Goal: Task Accomplishment & Management: Complete application form

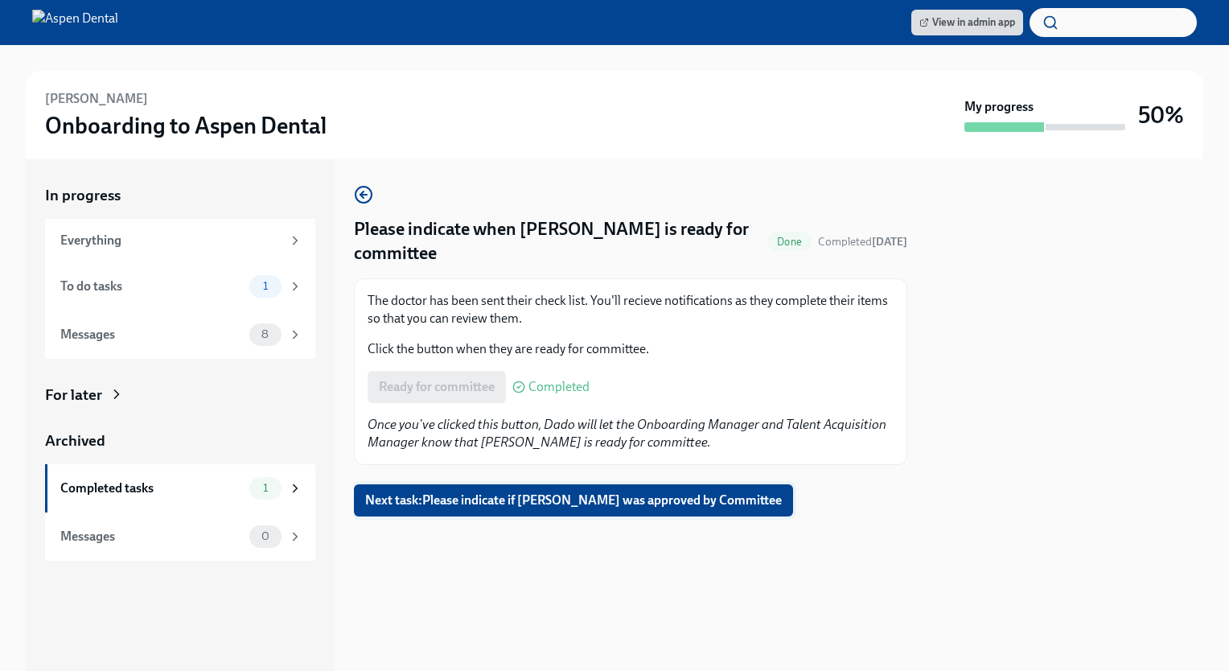
click at [720, 512] on button "Next task : Please indicate if [PERSON_NAME] was approved by Committee" at bounding box center [573, 500] width 439 height 32
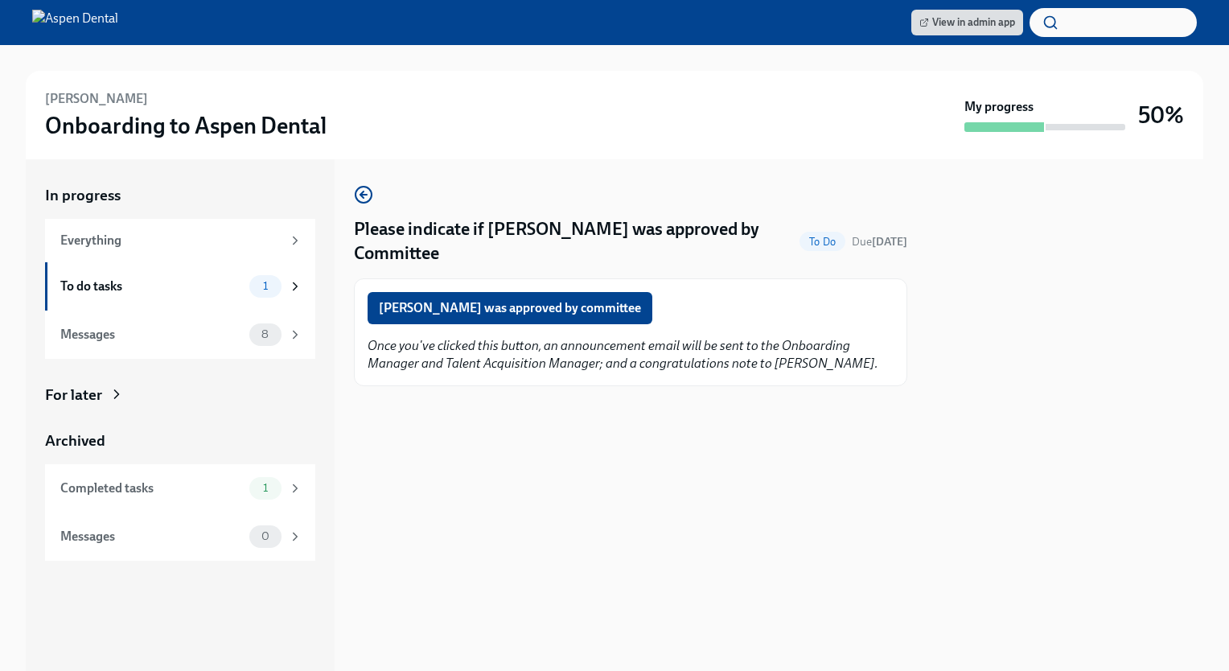
click at [496, 316] on button "[PERSON_NAME] was approved by committee" at bounding box center [509, 308] width 285 height 32
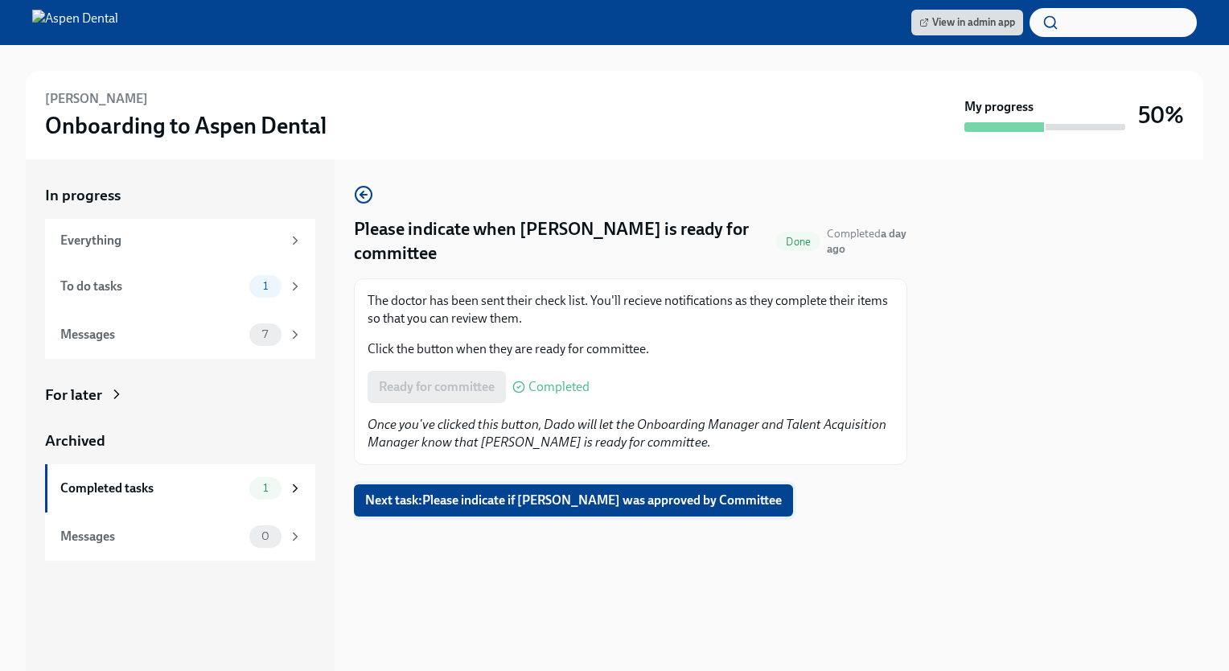
click at [630, 498] on span "Next task : Please indicate if Mona Ghiam was approved by Committee" at bounding box center [573, 500] width 416 height 16
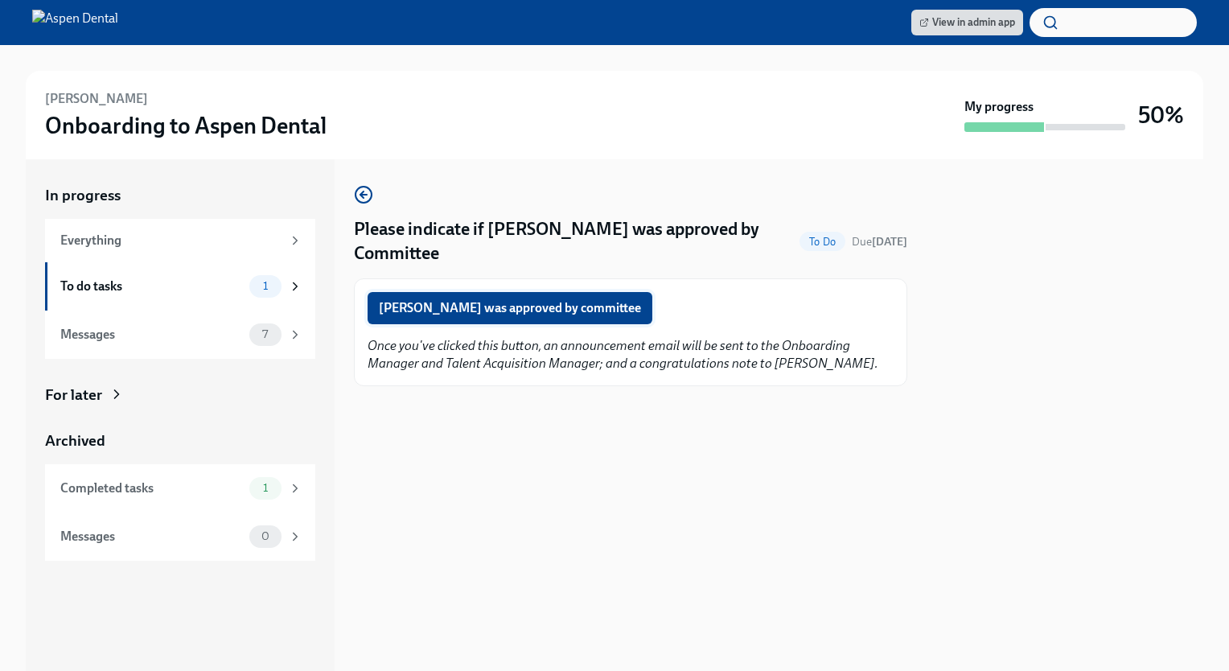
click at [537, 311] on span "Mona Ghiam was approved by committee" at bounding box center [510, 308] width 262 height 16
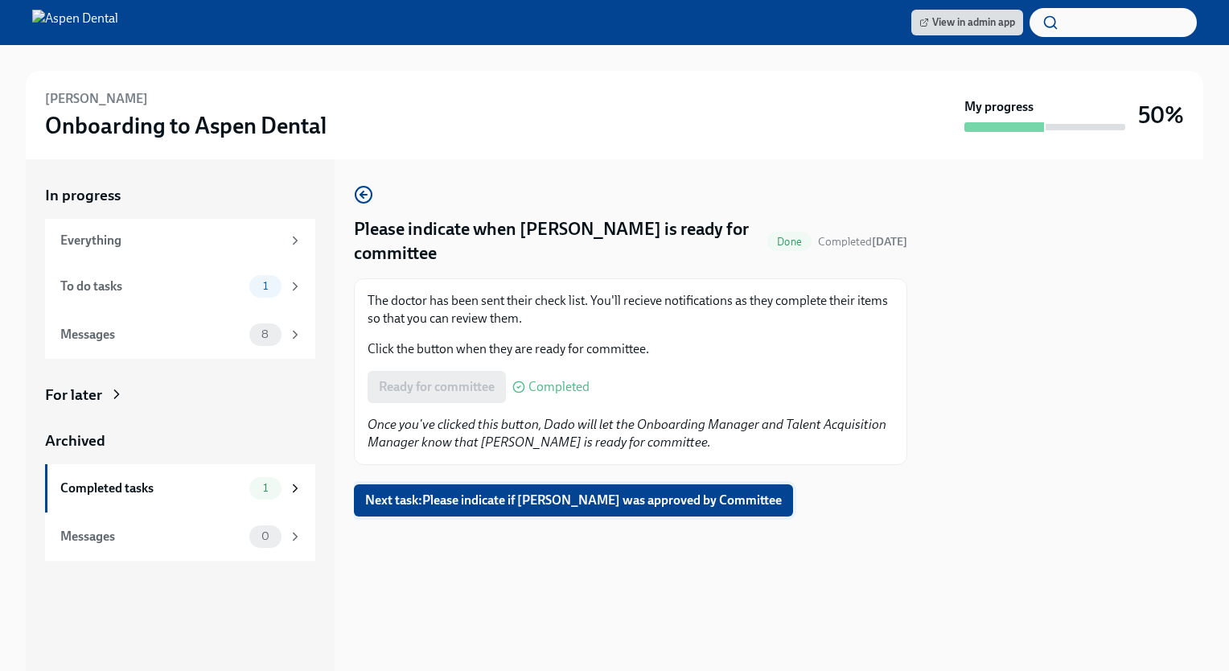
click at [514, 504] on span "Next task : Please indicate if Carter DeMars was approved by Committee" at bounding box center [573, 500] width 416 height 16
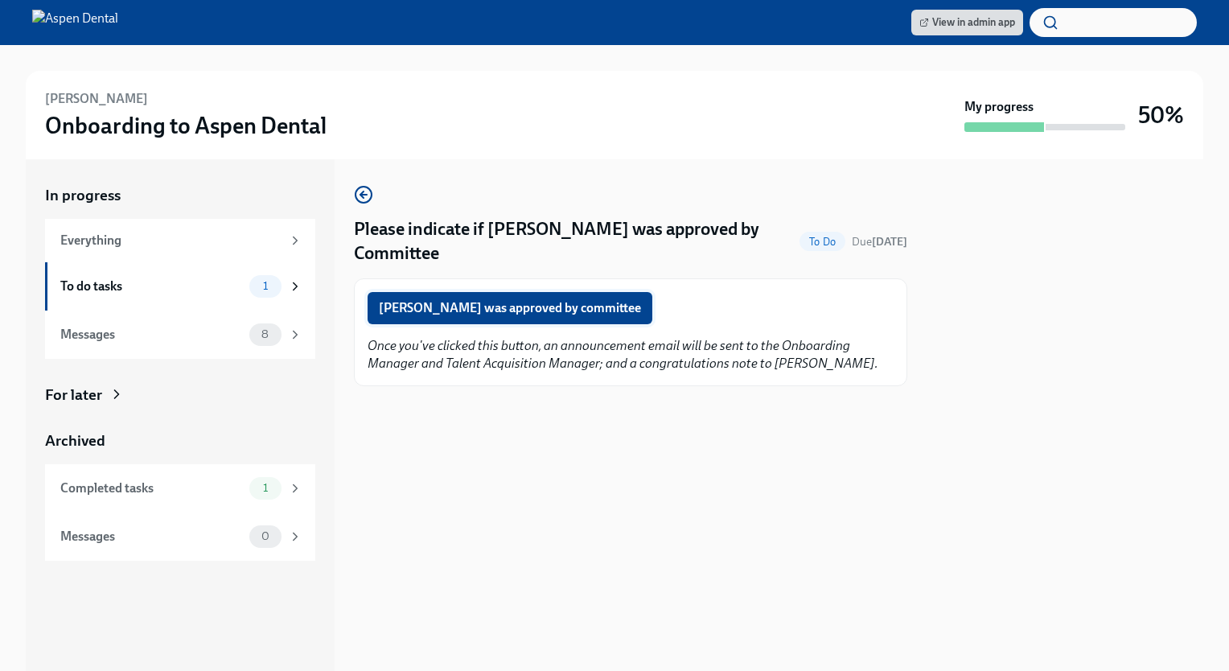
click at [487, 310] on span "Carter DeMars was approved by committee" at bounding box center [510, 308] width 262 height 16
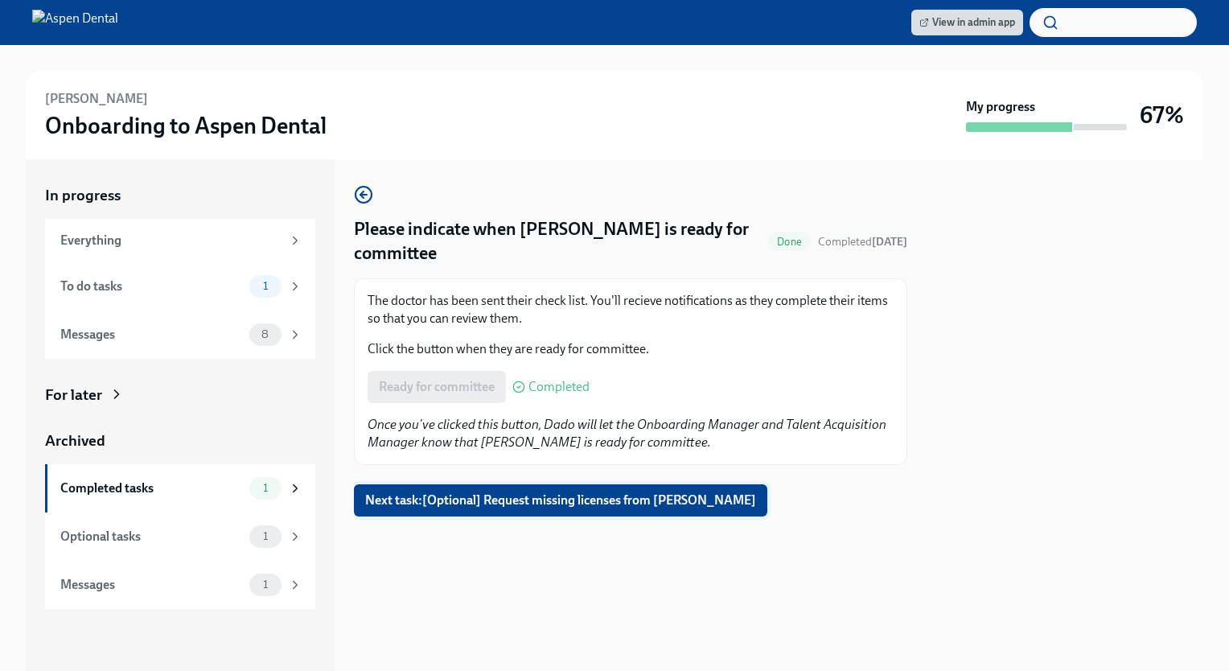
click at [710, 496] on span "Next task : [Optional] Request missing licenses from Daryl Spencer" at bounding box center [560, 500] width 391 height 16
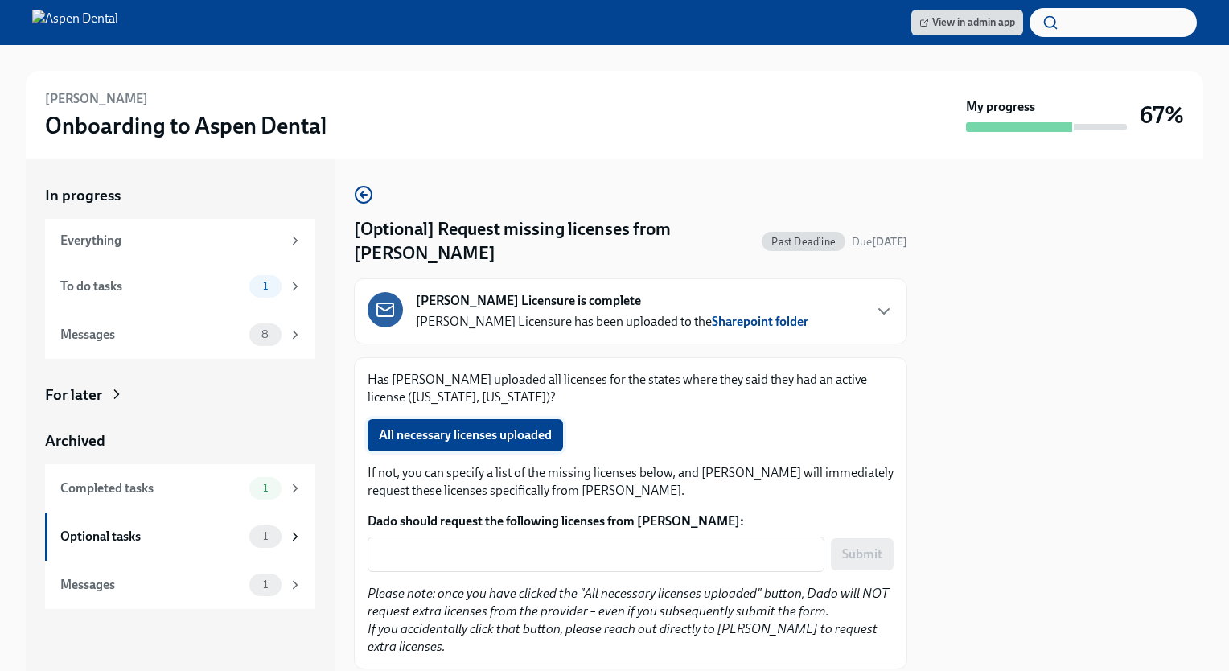
click at [541, 441] on span "All necessary licenses uploaded" at bounding box center [465, 435] width 173 height 16
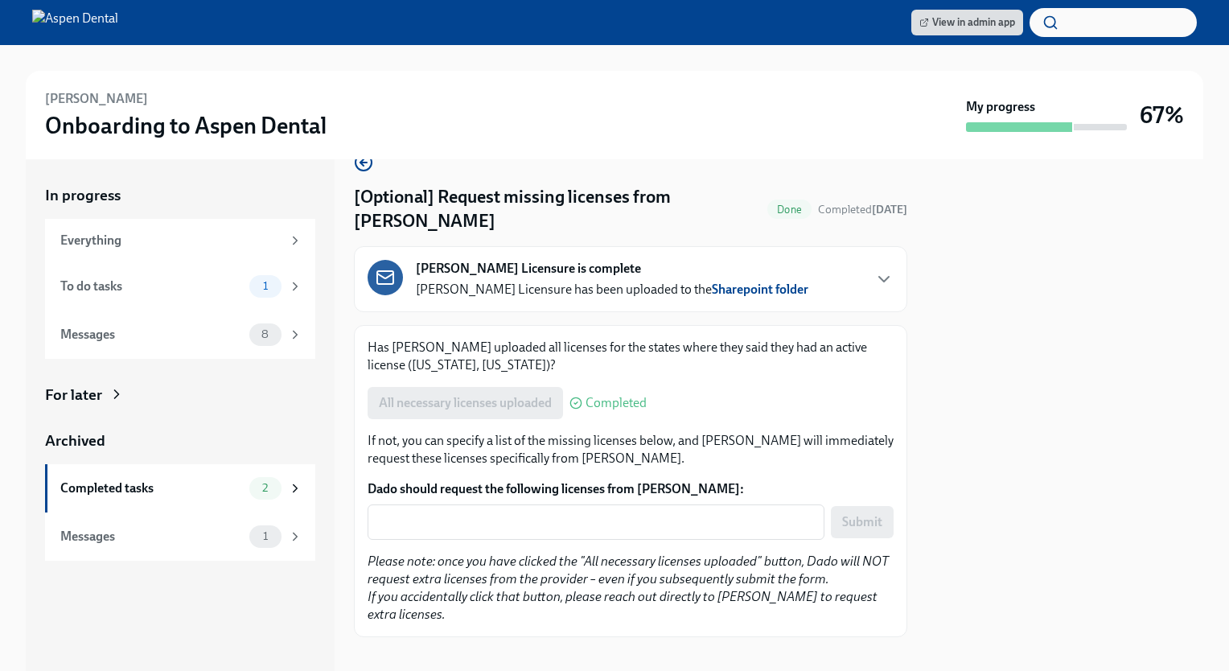
scroll to position [48, 0]
